Goal: Task Accomplishment & Management: Complete application form

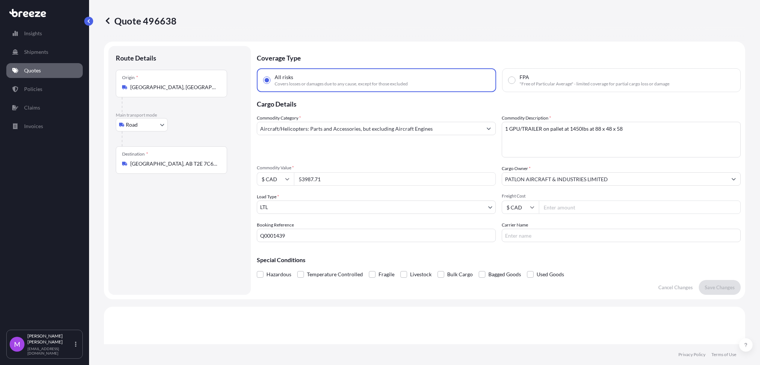
select select "Road"
select select "1"
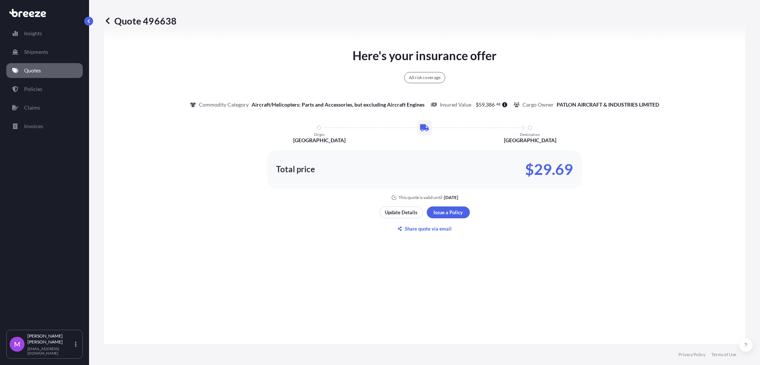
scroll to position [459, 0]
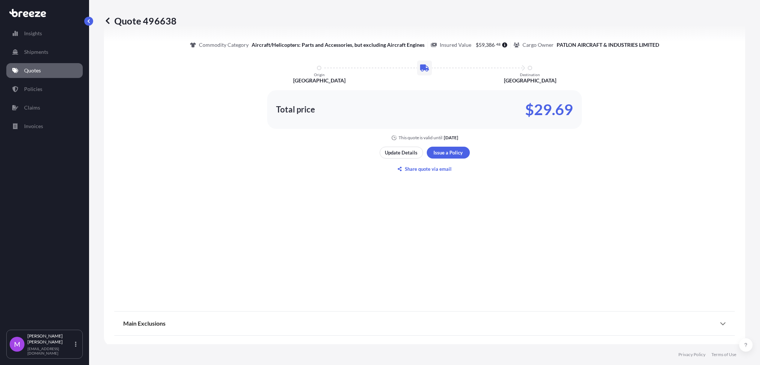
click at [50, 73] on link "Quotes" at bounding box center [44, 70] width 76 height 15
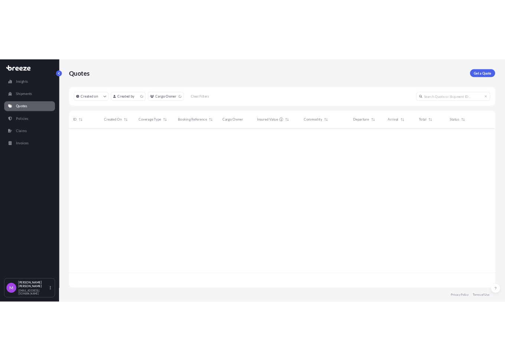
scroll to position [237, 633]
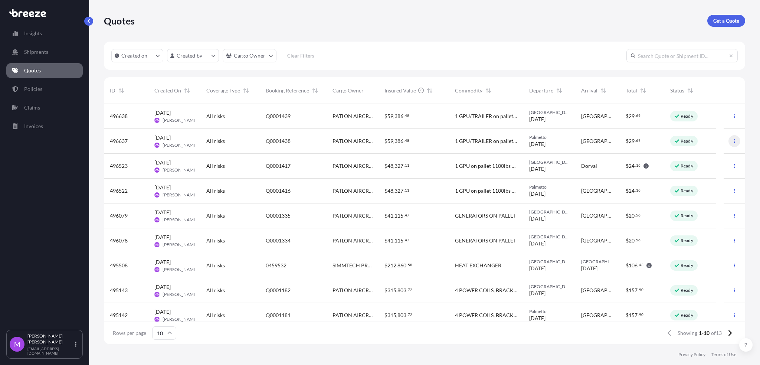
click at [728, 143] on button "button" at bounding box center [734, 141] width 12 height 12
click at [697, 159] on p "Duplicate quote" at bounding box center [697, 155] width 37 height 7
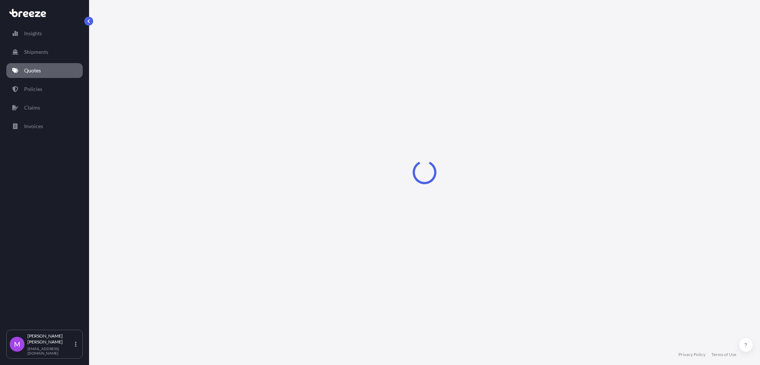
select select "Road"
select select "1"
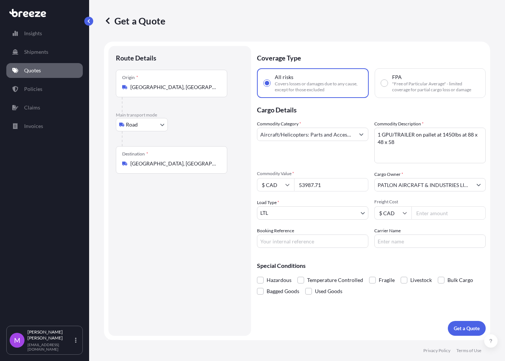
click at [285, 243] on input "Booking Reference" at bounding box center [312, 240] width 111 height 13
paste input "0459705"
type input "0459705"
click at [321, 184] on input "53987.71" at bounding box center [331, 184] width 74 height 13
drag, startPoint x: 332, startPoint y: 185, endPoint x: 278, endPoint y: 186, distance: 54.5
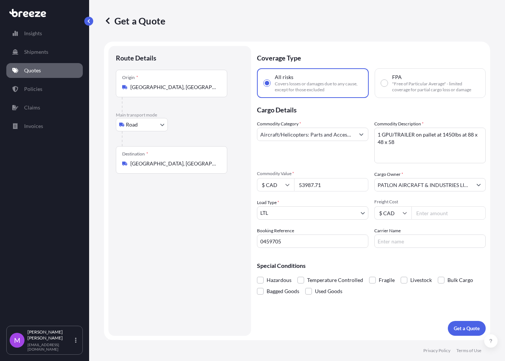
click at [278, 186] on div "$ CAD 53987.71" at bounding box center [312, 184] width 111 height 13
paste input "81903"
type input "81903"
click at [436, 142] on textarea "1 GPU/TRAILER on pallet at 1450lbs at 88 x 48 x 58" at bounding box center [429, 146] width 111 height 36
drag, startPoint x: 438, startPoint y: 144, endPoint x: 364, endPoint y: 132, distance: 75.9
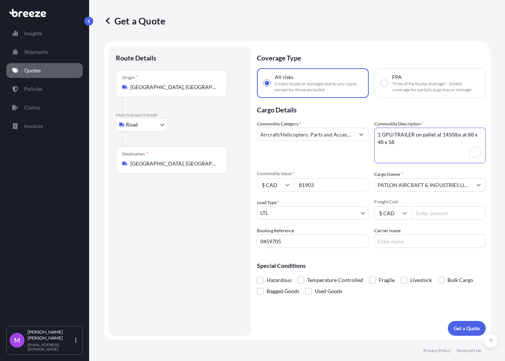
click at [364, 132] on div "Commodity Category * Aircraft/Helicopters: Parts and Accessories, but excluding…" at bounding box center [371, 184] width 229 height 128
click at [408, 142] on textarea "1 GPU/TRAILER on pallet at 1450lbs at 88 x 48 x 58" at bounding box center [429, 146] width 111 height 36
type textarea "GPU"
click at [285, 185] on icon at bounding box center [287, 185] width 4 height 4
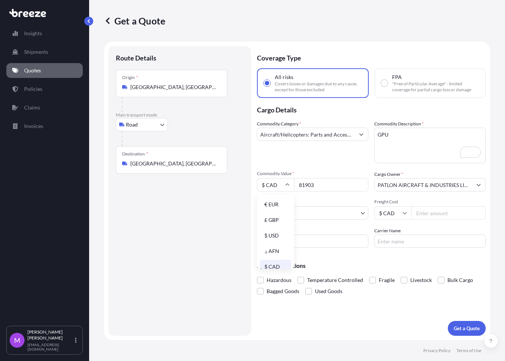
click at [275, 241] on div "$ USD" at bounding box center [275, 236] width 31 height 14
type input "$ USD"
click at [334, 183] on input "81903" at bounding box center [331, 184] width 74 height 13
click at [452, 333] on button "Get a Quote" at bounding box center [466, 328] width 38 height 15
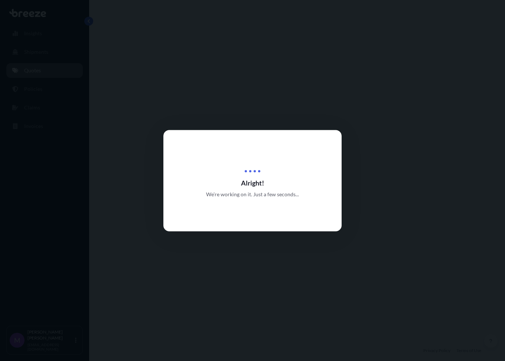
select select "Road"
select select "1"
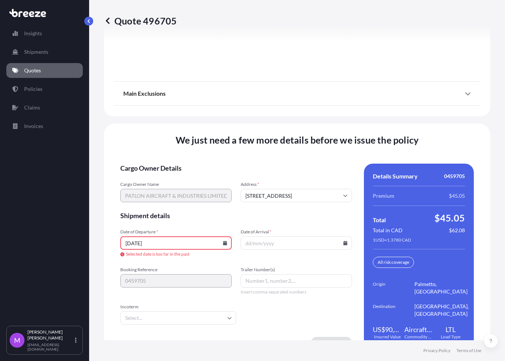
scroll to position [978, 0]
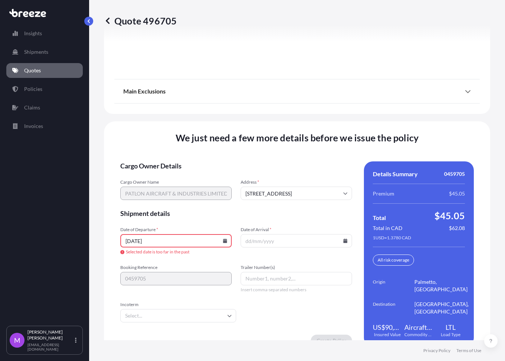
click at [223, 239] on icon at bounding box center [225, 241] width 4 height 4
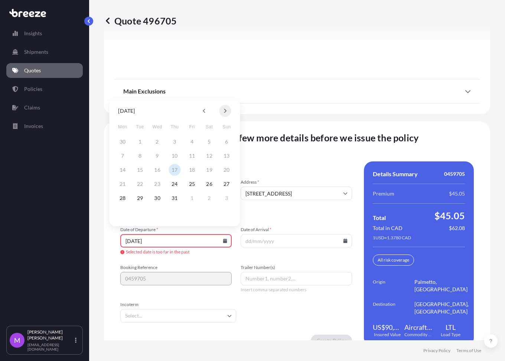
click at [224, 114] on button at bounding box center [225, 111] width 12 height 12
click at [204, 113] on icon at bounding box center [204, 111] width 2 height 4
click at [160, 169] on button "13" at bounding box center [157, 170] width 12 height 12
type input "[DATE]"
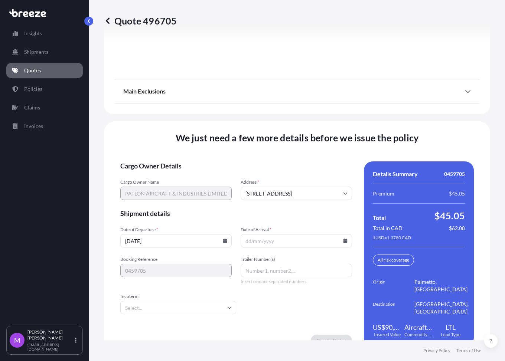
click at [343, 236] on input "Date of Arrival *" at bounding box center [295, 240] width 111 height 13
click at [343, 239] on icon at bounding box center [345, 241] width 4 height 4
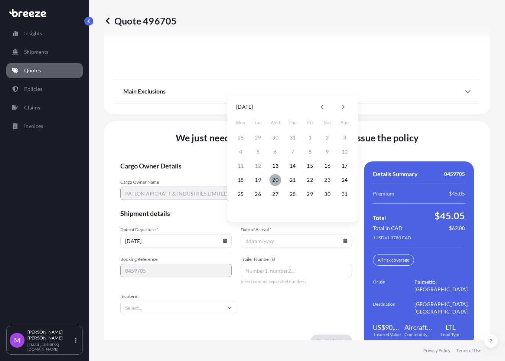
click at [276, 180] on button "20" at bounding box center [275, 180] width 12 height 12
type input "[DATE]"
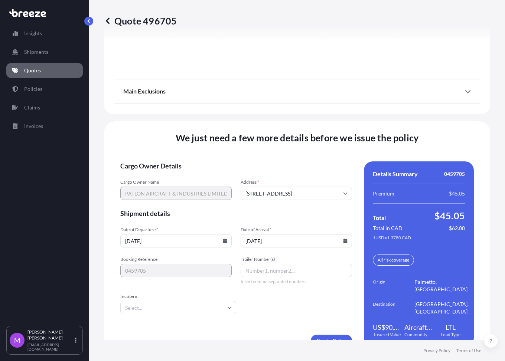
click at [158, 301] on input "Incoterm" at bounding box center [178, 307] width 116 height 13
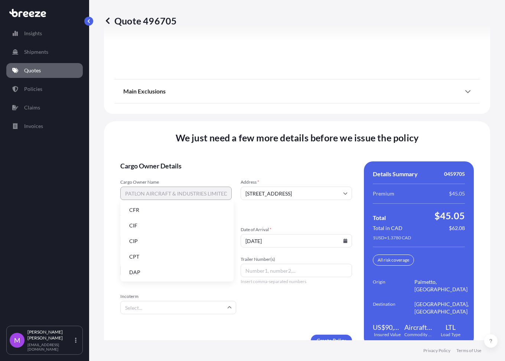
click at [137, 225] on li "CIF" at bounding box center [176, 226] width 107 height 14
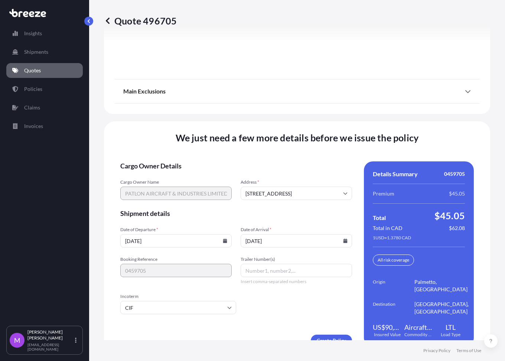
click at [228, 315] on form "Cargo Owner Details Cargo Owner Name PATLON AIRCRAFT & INDUSTRIES LIMITED Addre…" at bounding box center [235, 253] width 231 height 185
